Goal: Task Accomplishment & Management: Complete application form

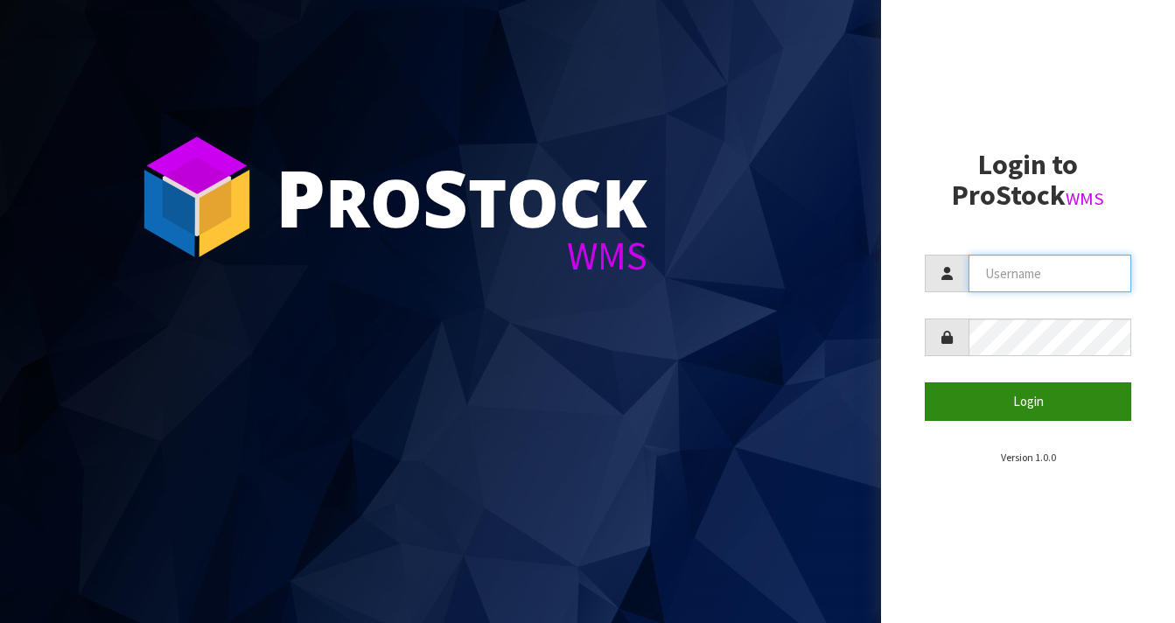
type input "[EMAIL_ADDRESS][DOMAIN_NAME]"
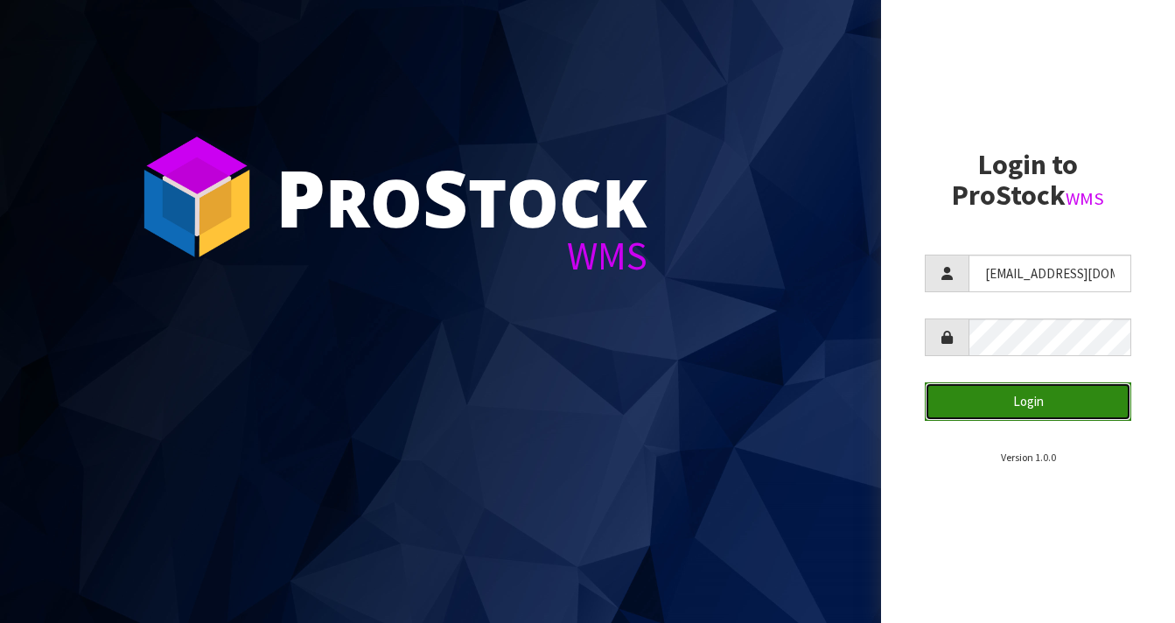
click at [1031, 408] on button "Login" at bounding box center [1028, 401] width 206 height 38
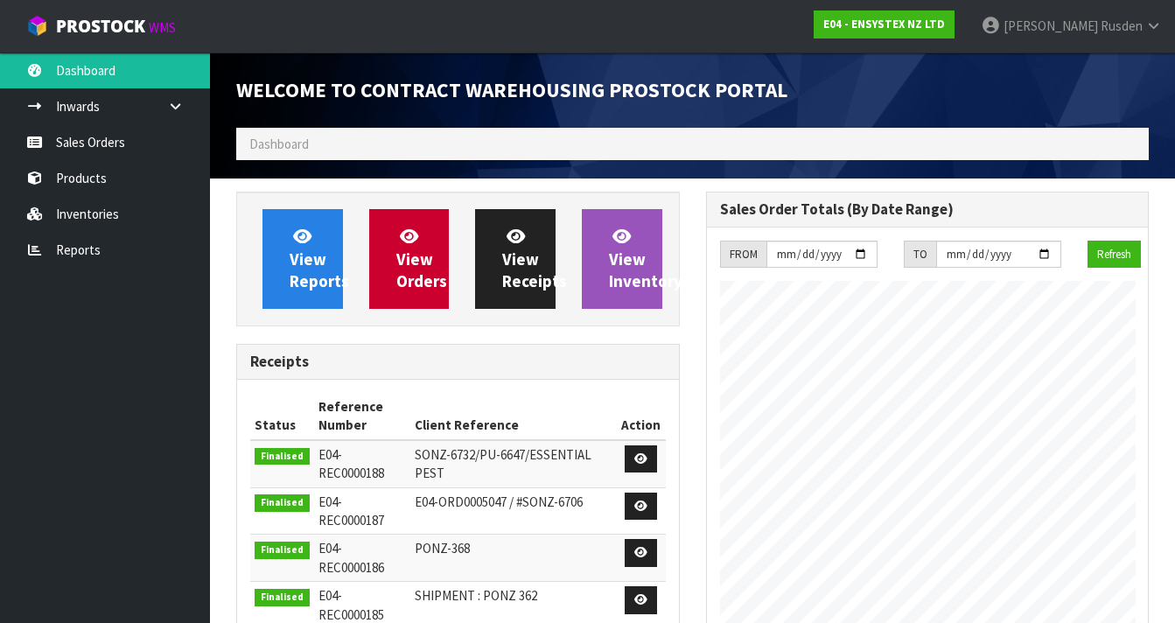
scroll to position [1101, 469]
click at [65, 150] on link "Sales Orders" at bounding box center [105, 142] width 210 height 36
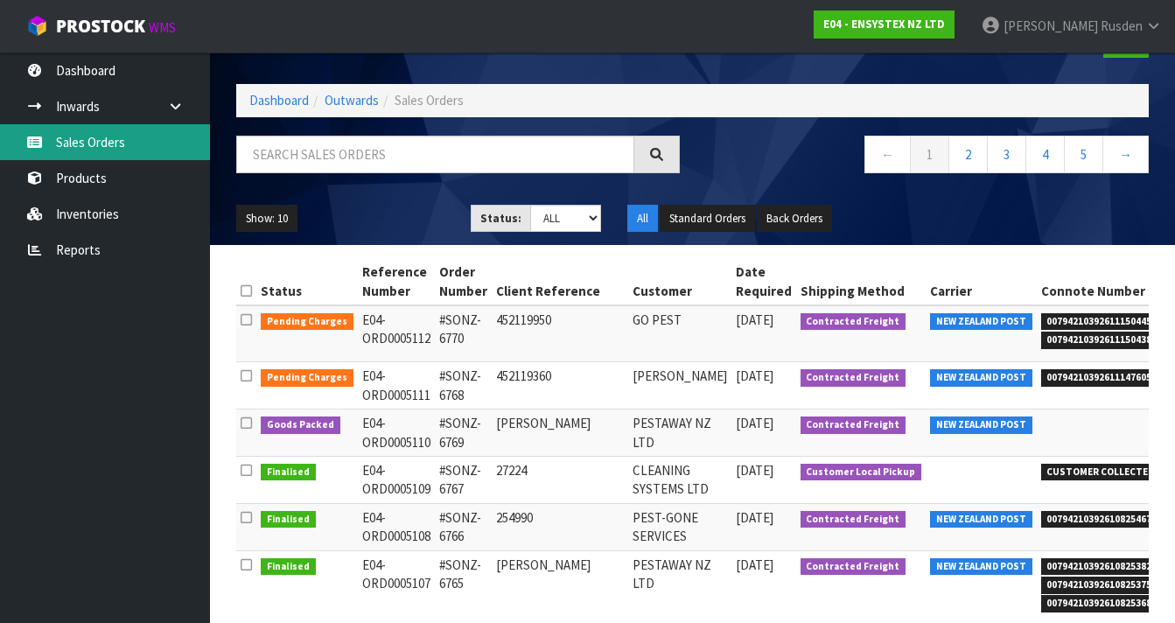
scroll to position [0, 133]
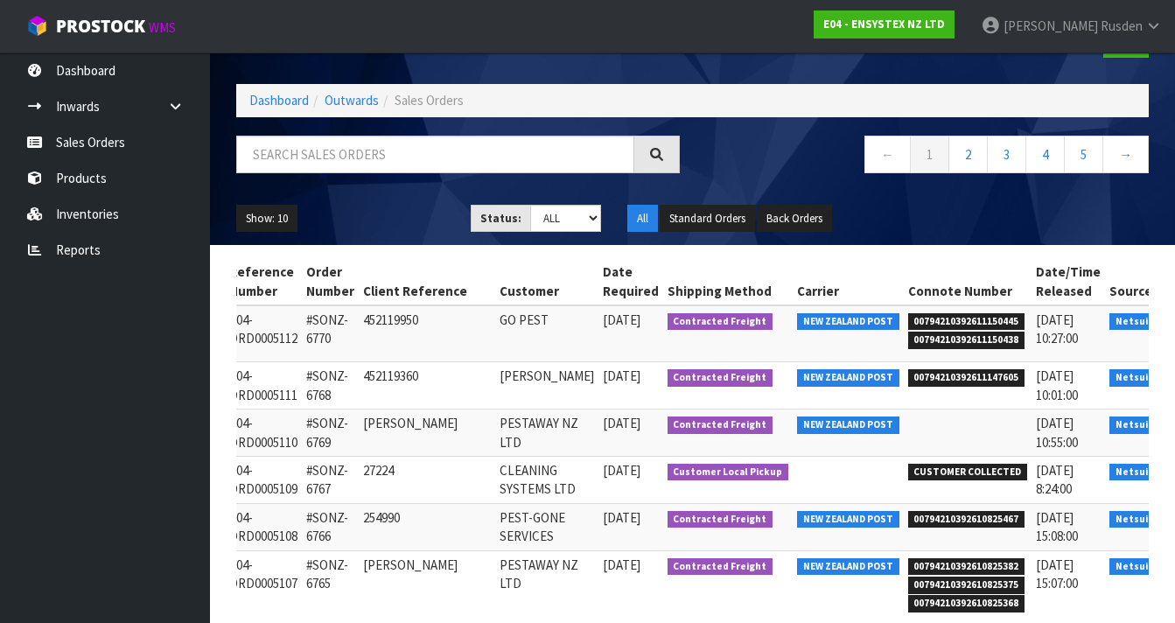
click at [1174, 480] on icon at bounding box center [1193, 474] width 13 height 11
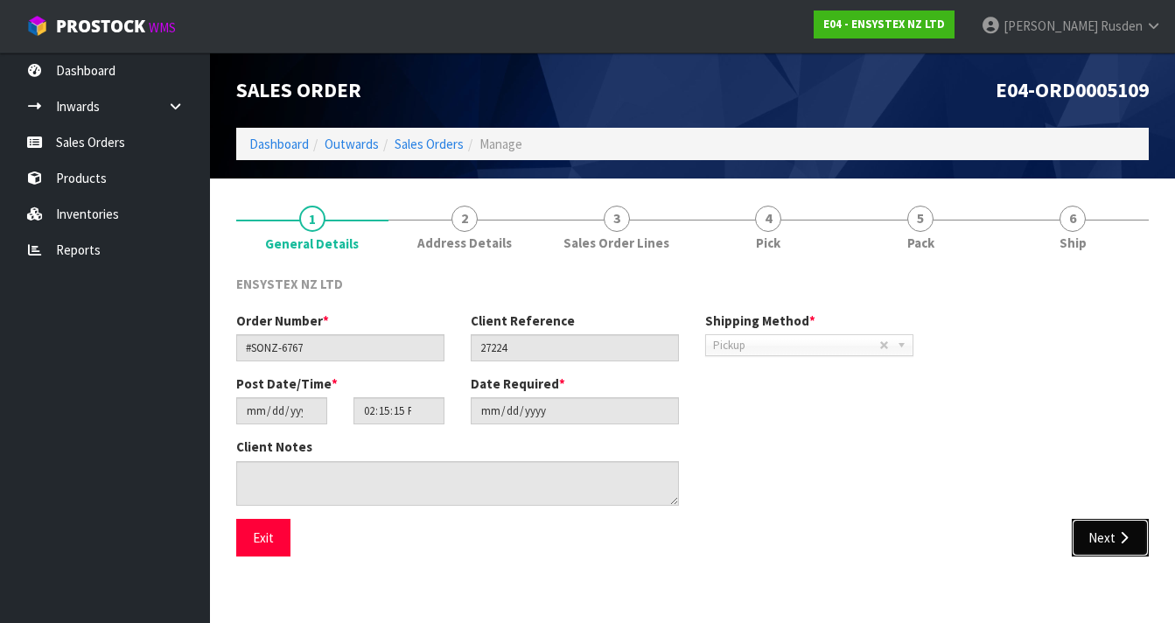
click at [1113, 544] on button "Next" at bounding box center [1110, 538] width 77 height 38
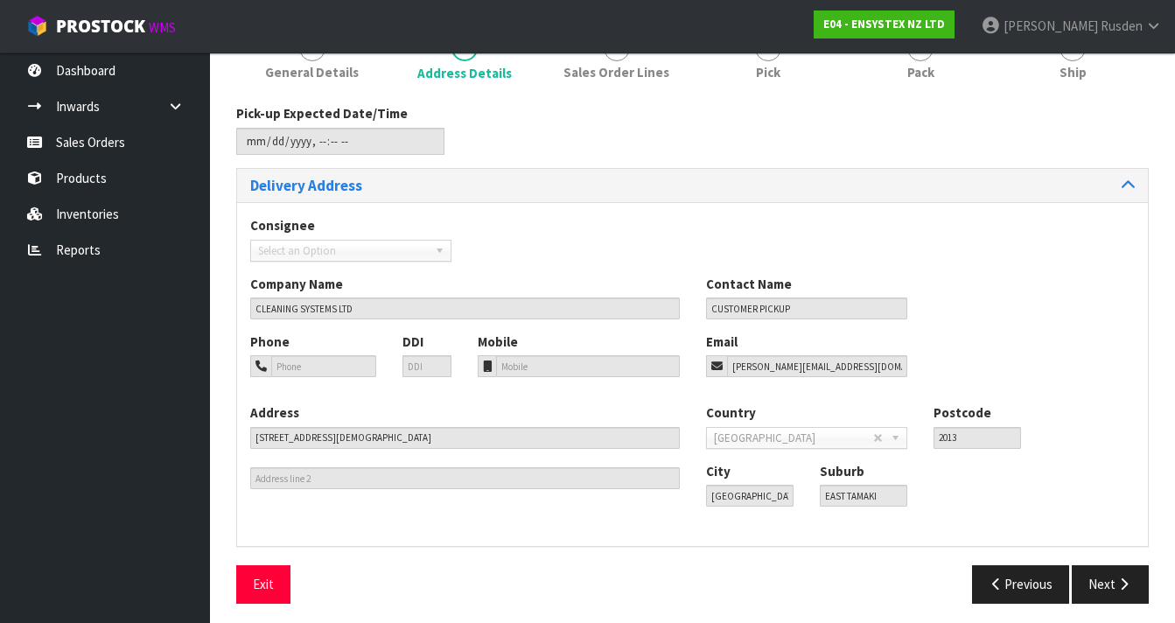
scroll to position [178, 0]
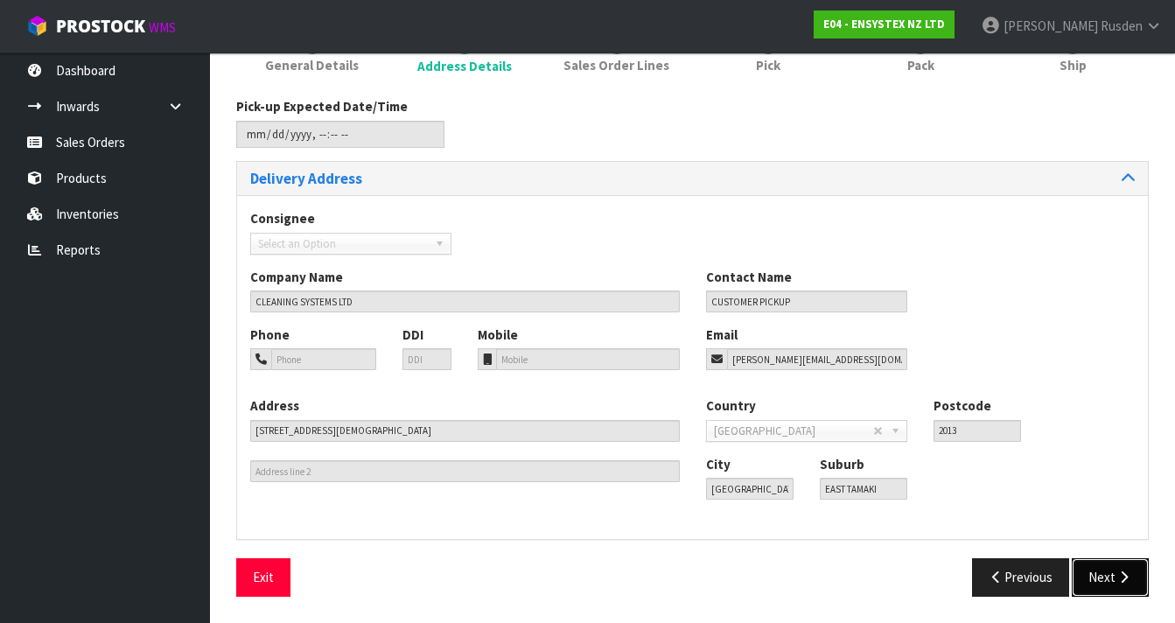
click at [1114, 575] on button "Next" at bounding box center [1110, 577] width 77 height 38
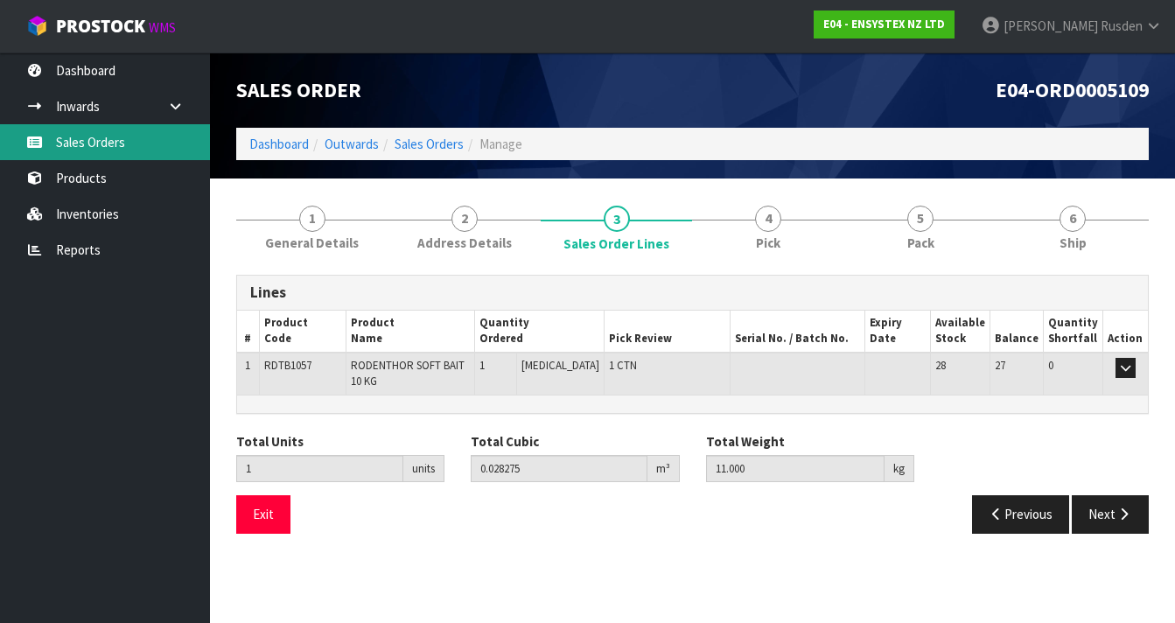
click at [72, 139] on link "Sales Orders" at bounding box center [105, 142] width 210 height 36
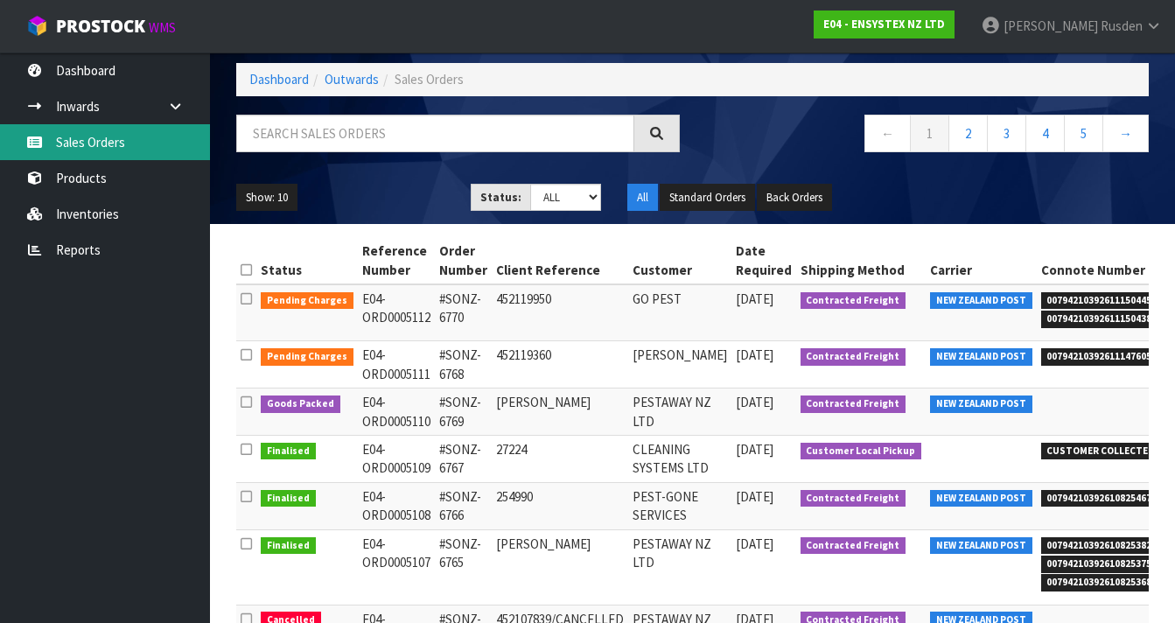
scroll to position [81, 0]
